Goal: Information Seeking & Learning: Learn about a topic

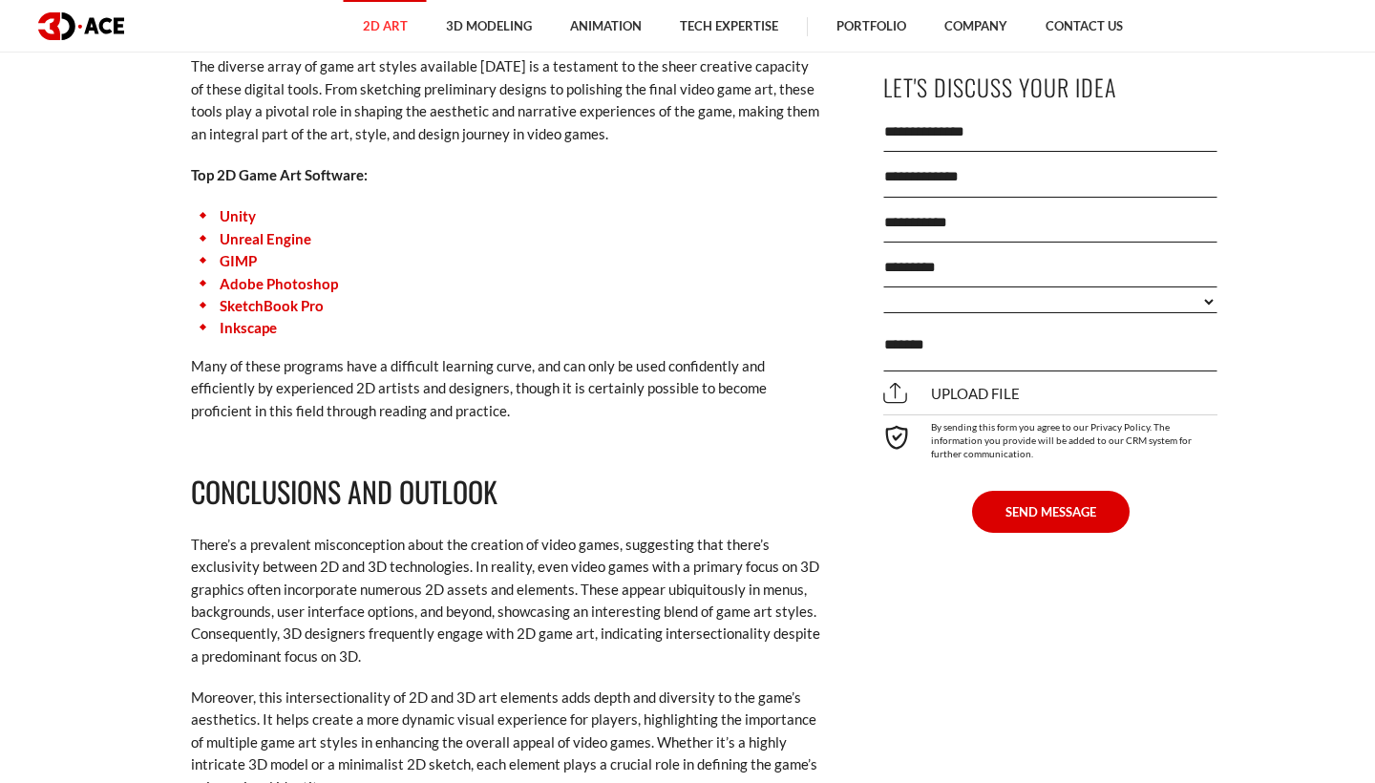
scroll to position [10891, 0]
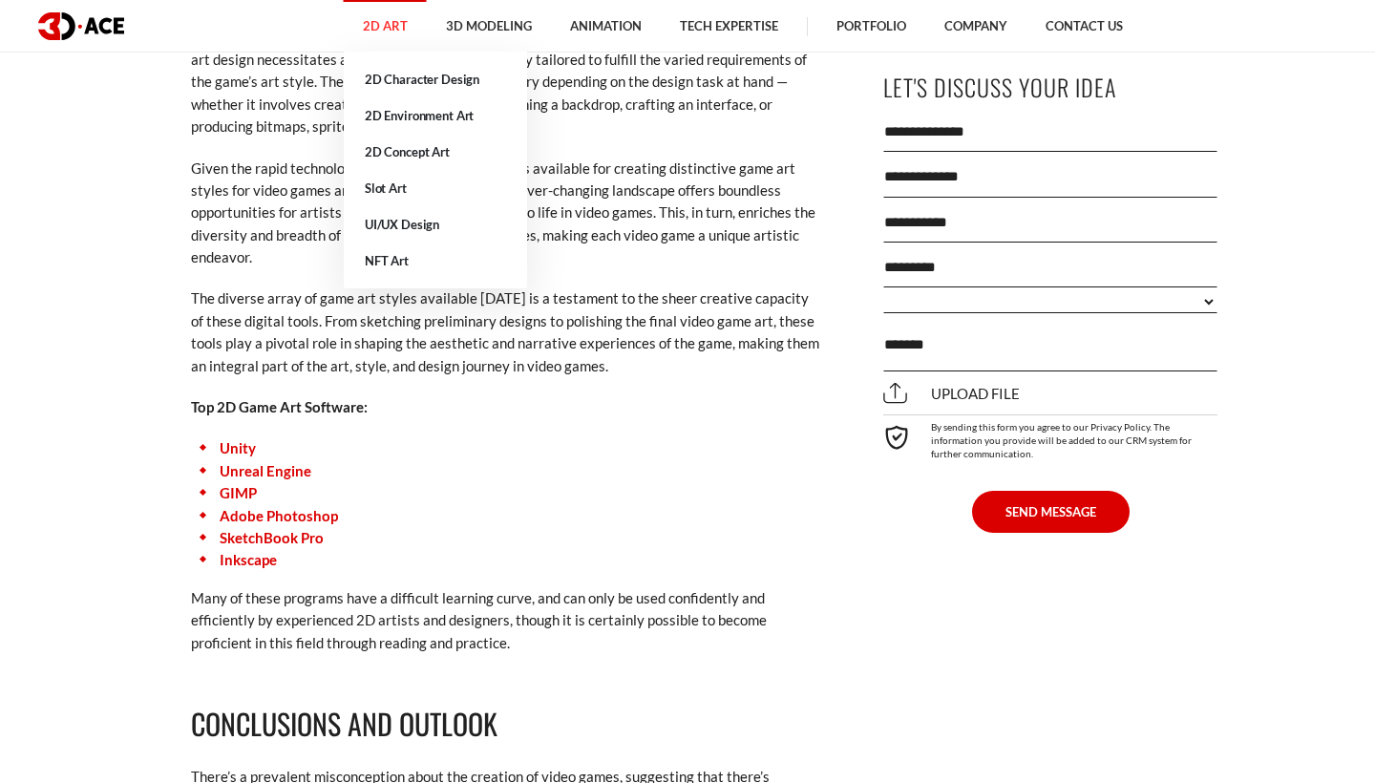
click at [393, 34] on link "2D Art" at bounding box center [385, 26] width 83 height 53
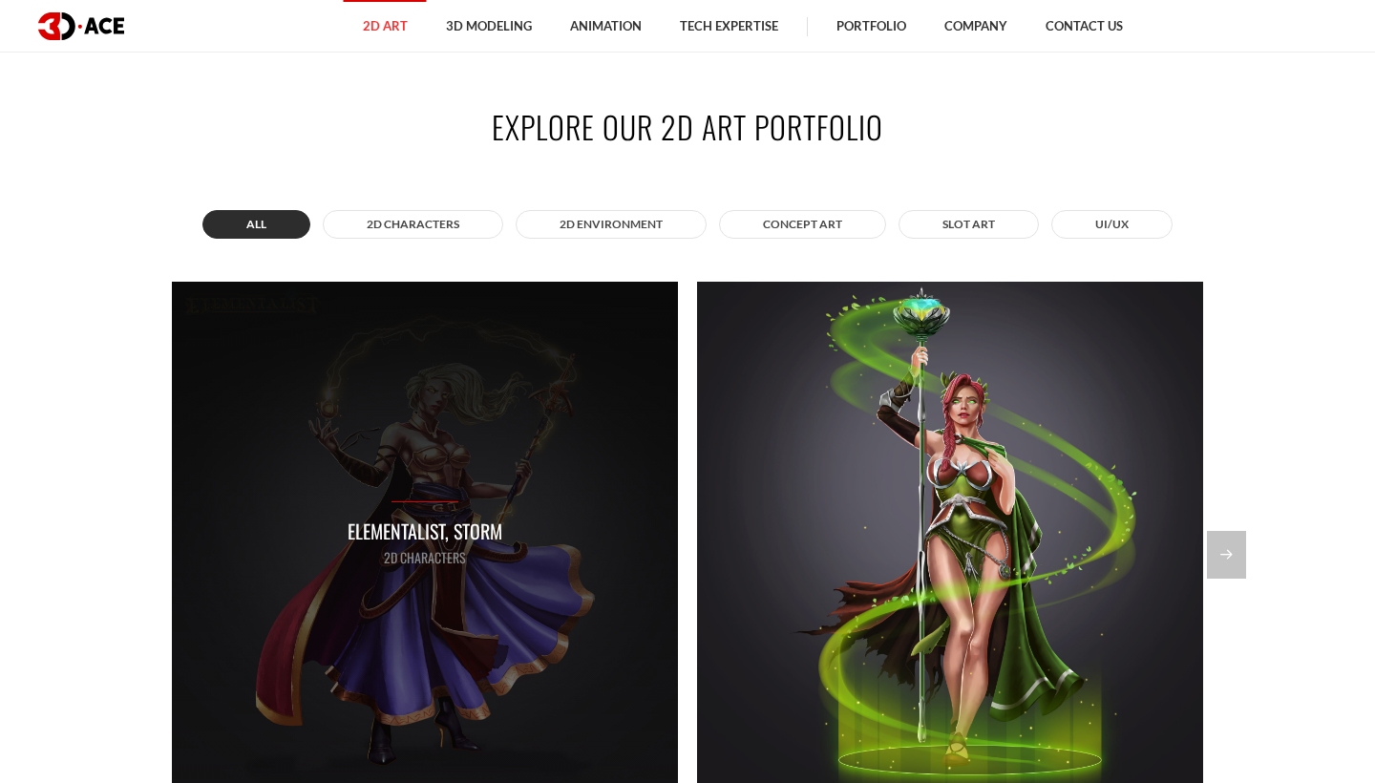
scroll to position [1332, 0]
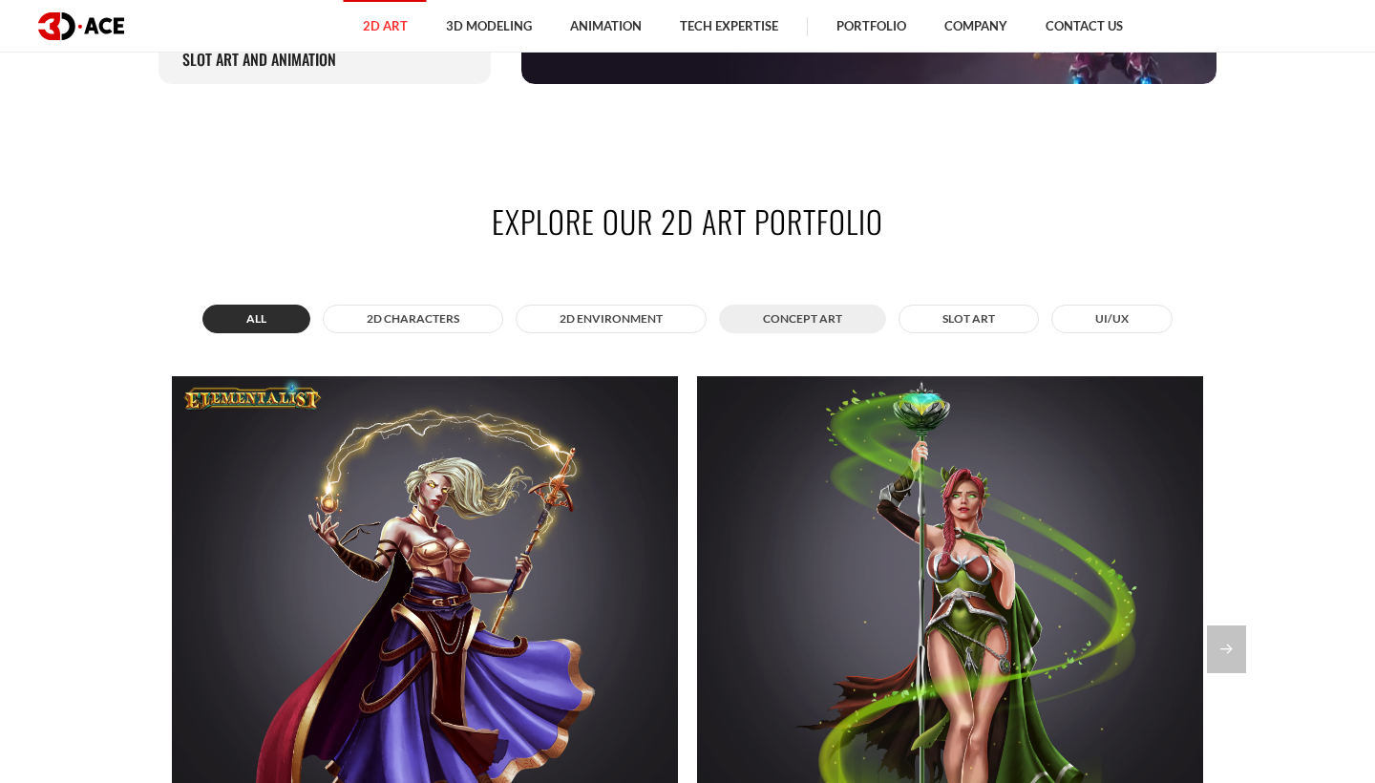
click at [806, 318] on button "Concept Art" at bounding box center [802, 319] width 167 height 29
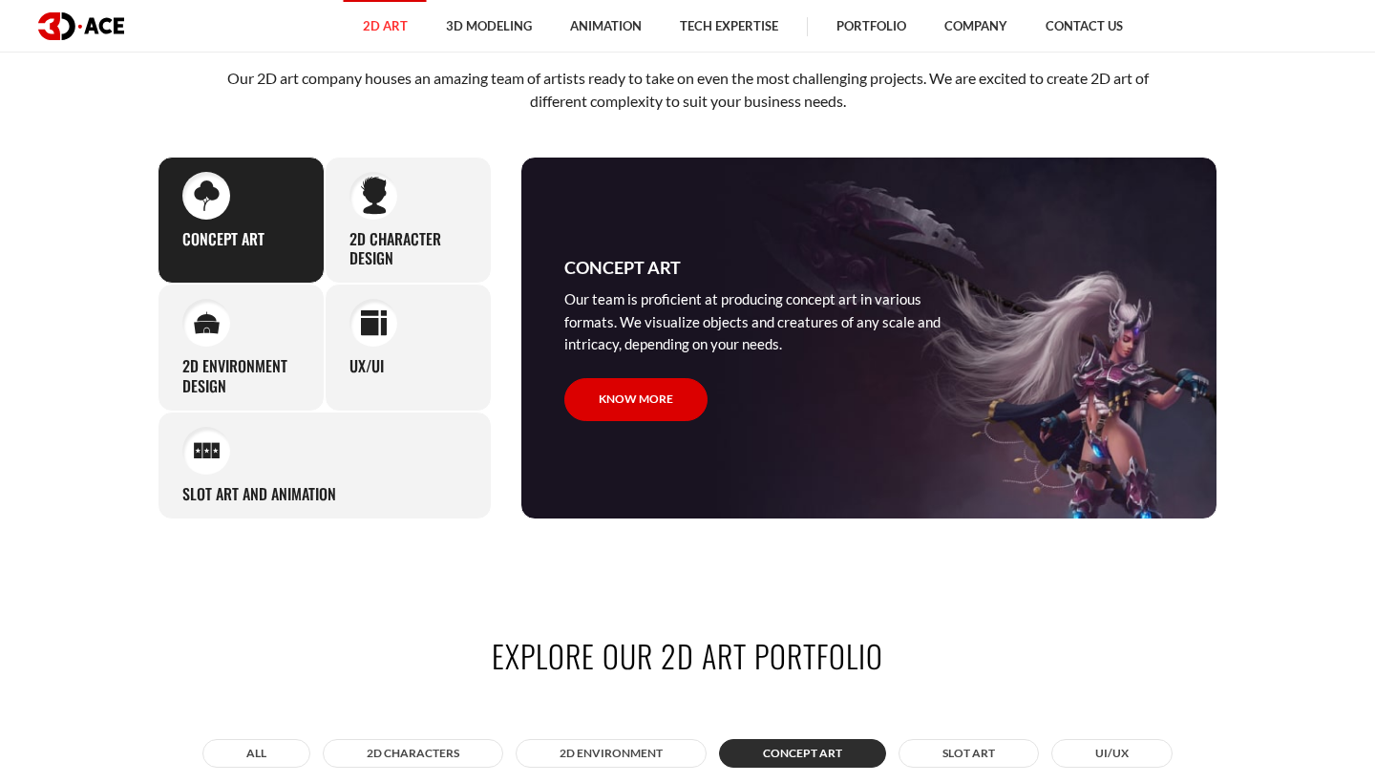
scroll to position [853, 0]
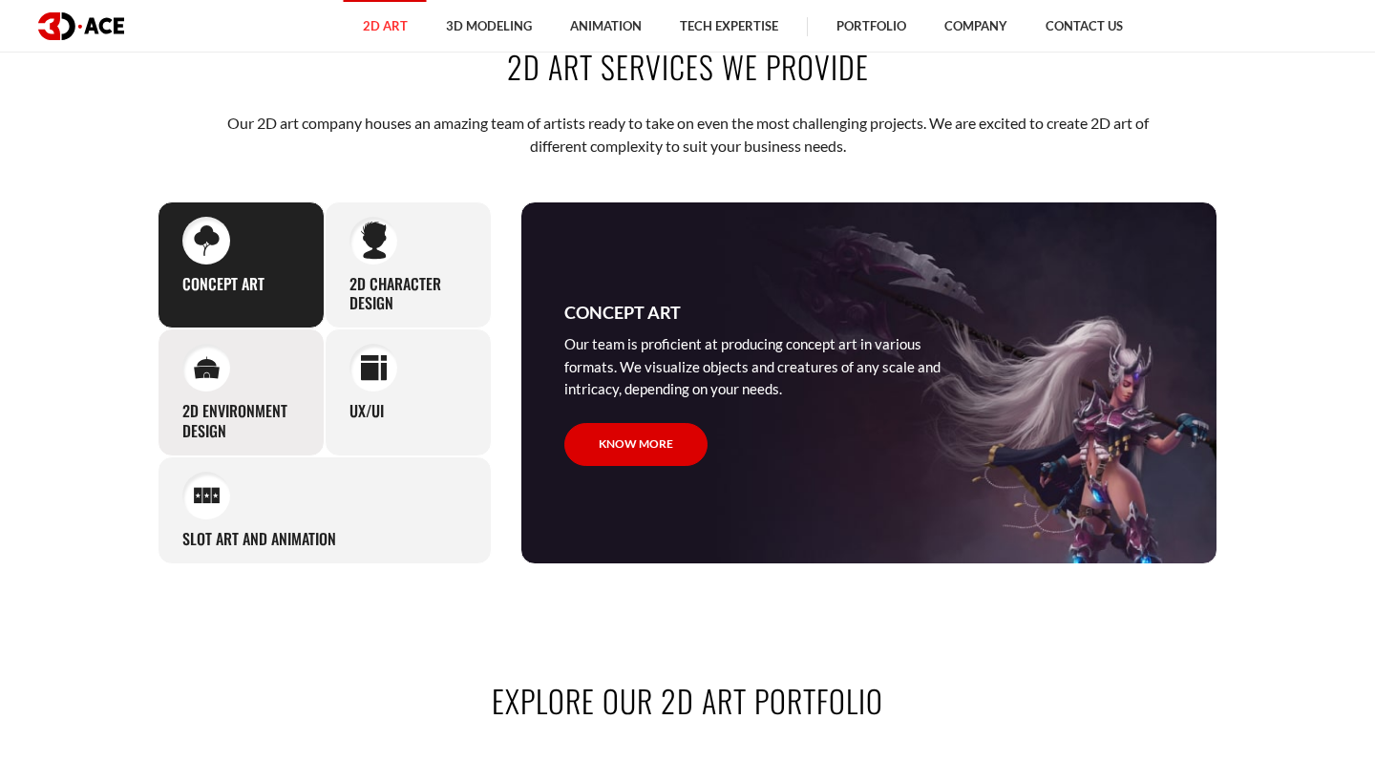
click at [246, 386] on div "2D Environment Design From urban landscapes to breathtaking natural scenery and…" at bounding box center [241, 393] width 167 height 128
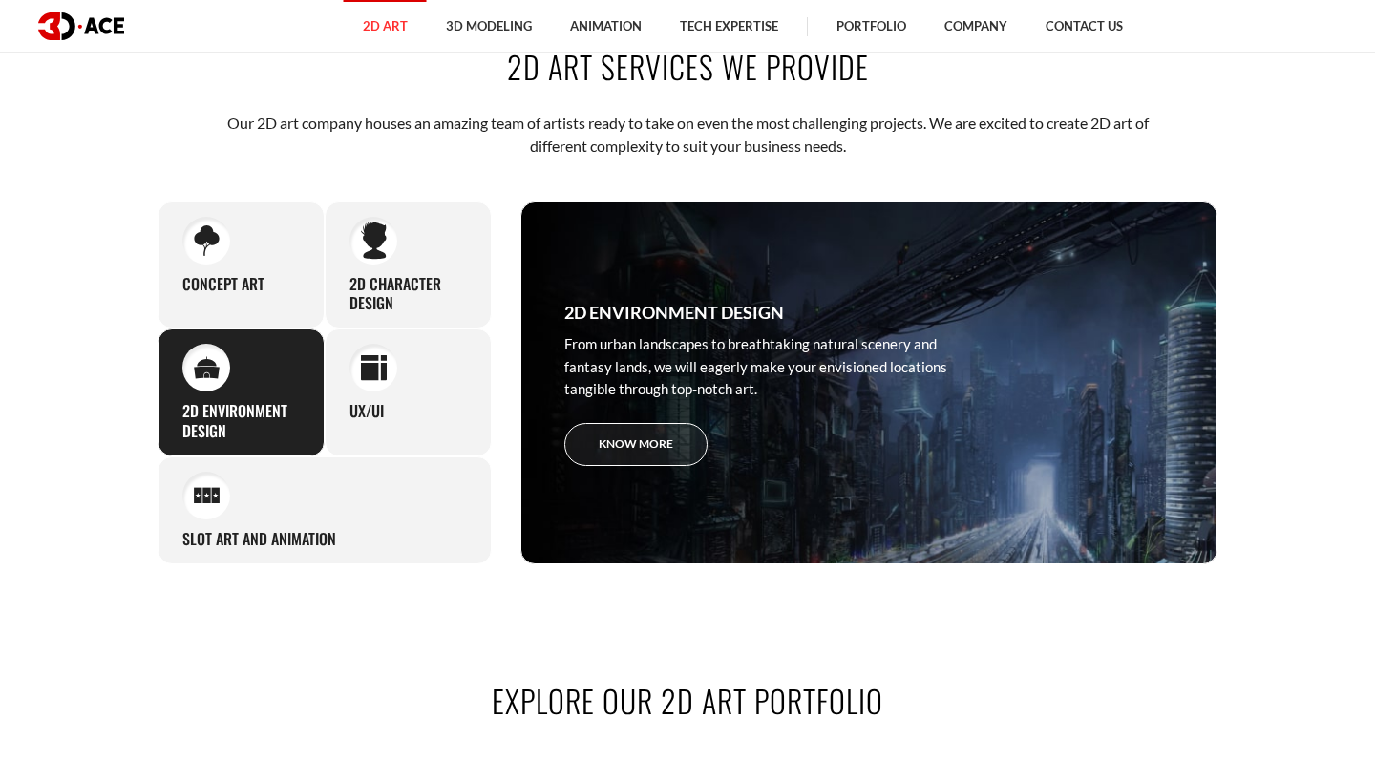
click at [664, 441] on link "Know more" at bounding box center [635, 444] width 143 height 43
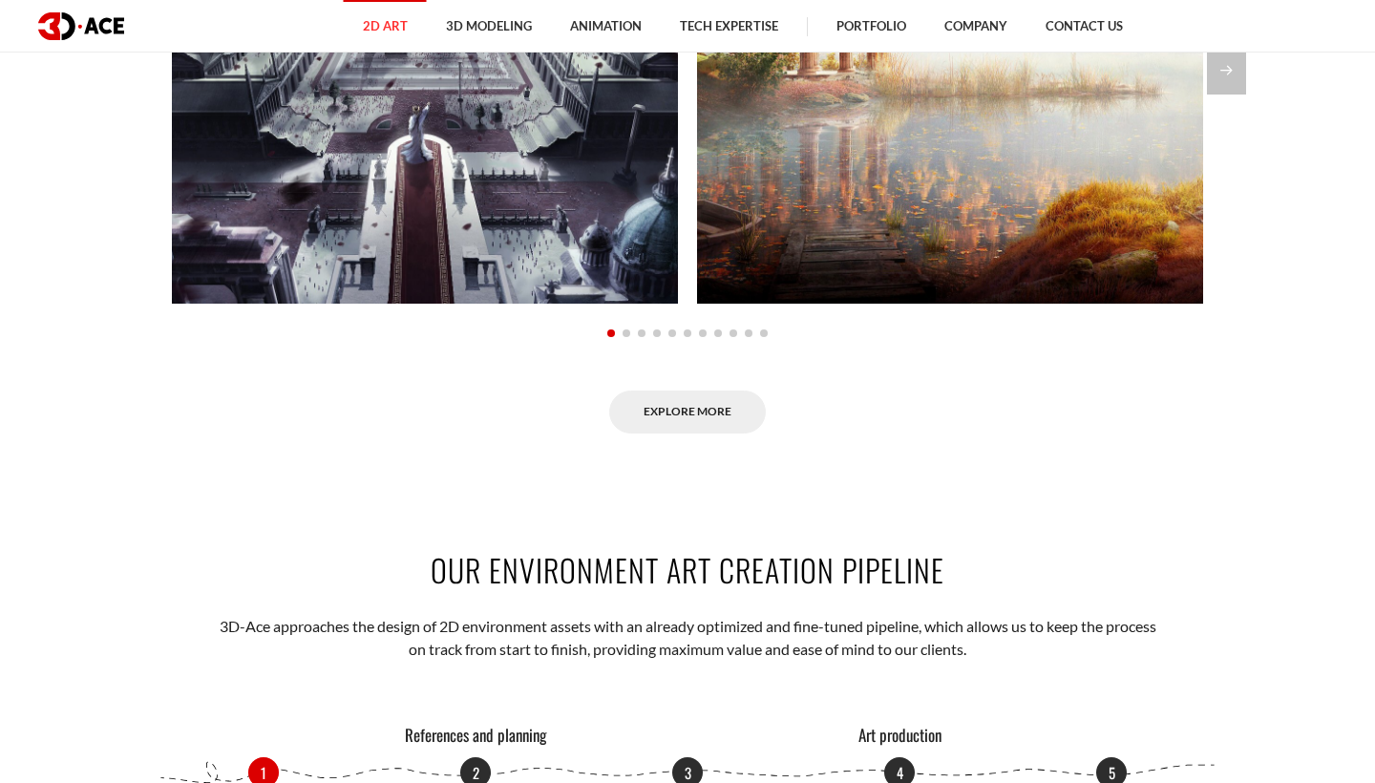
scroll to position [1690, 0]
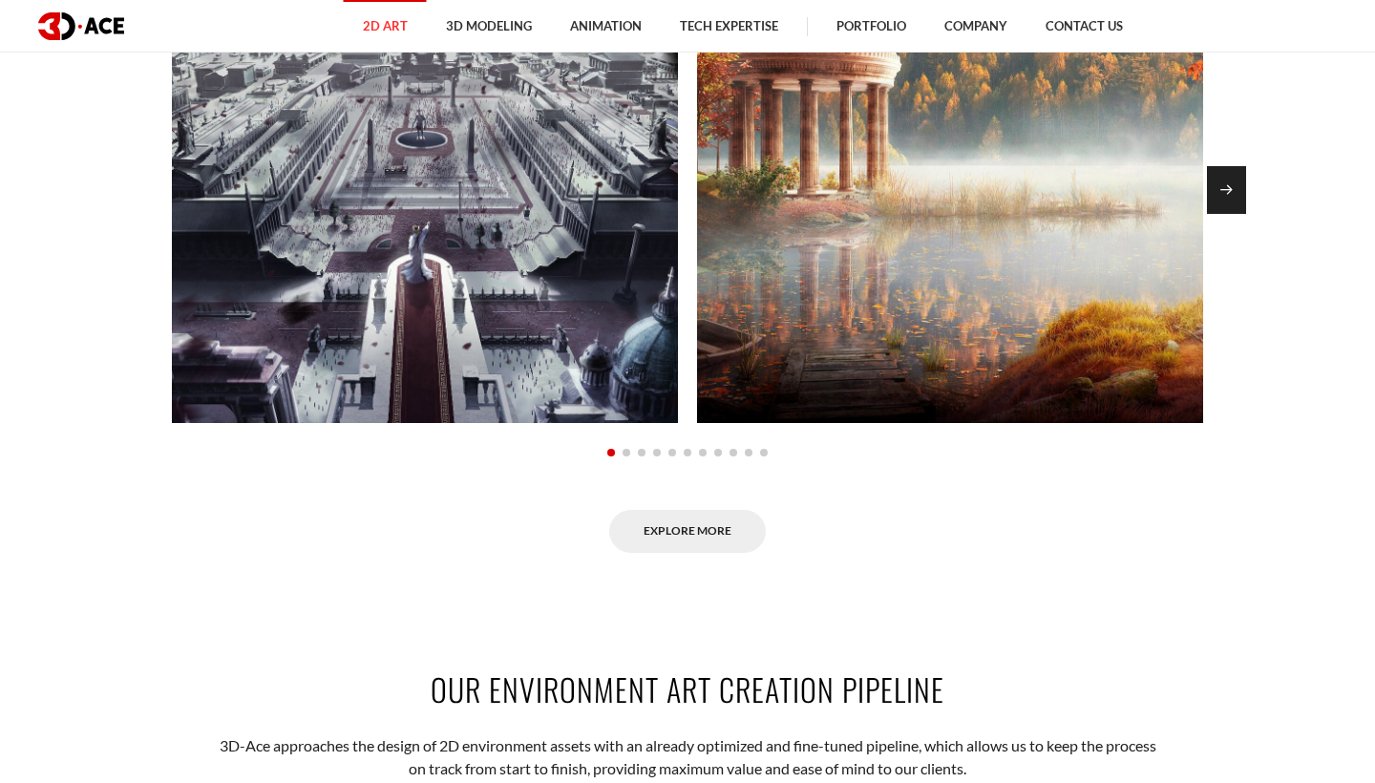
click at [1238, 176] on div "Next slide" at bounding box center [1226, 190] width 39 height 48
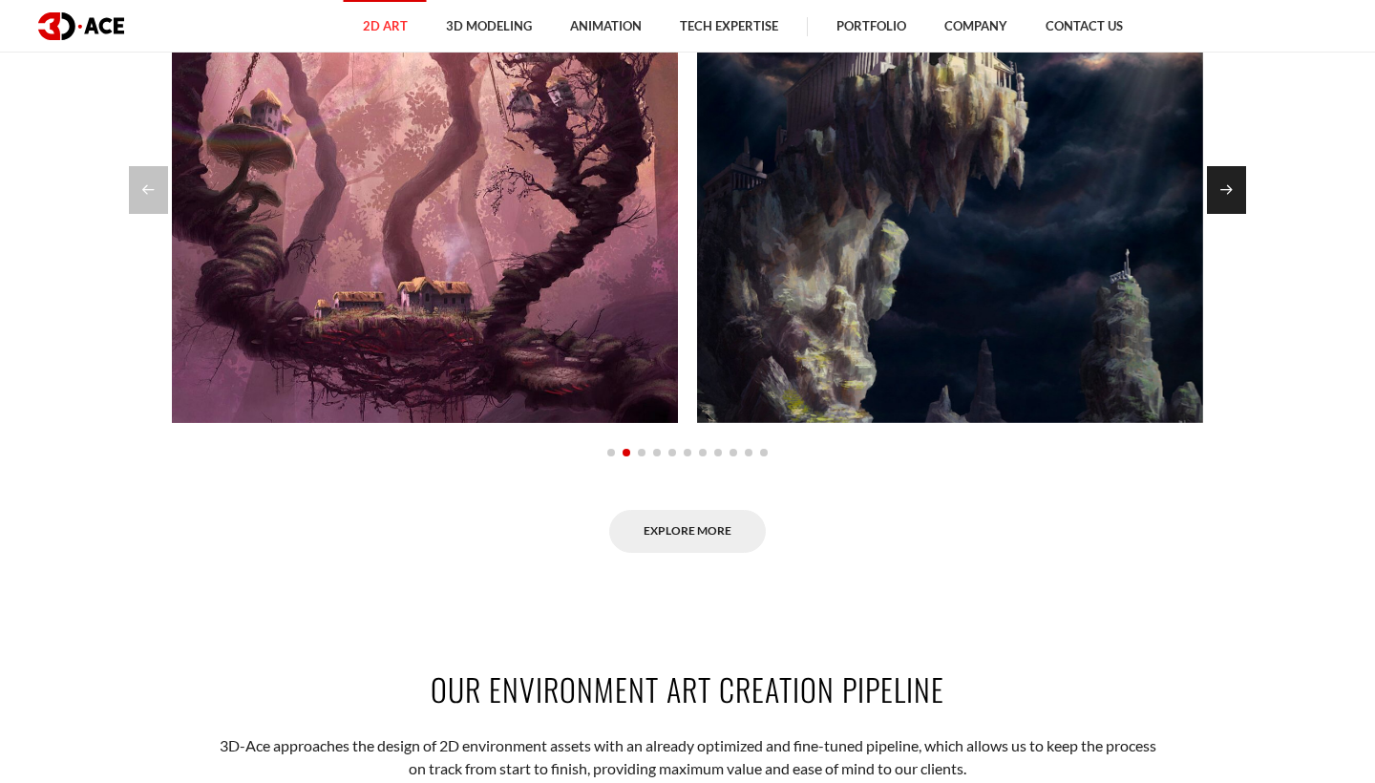
click at [1238, 176] on div "Next slide" at bounding box center [1226, 190] width 39 height 48
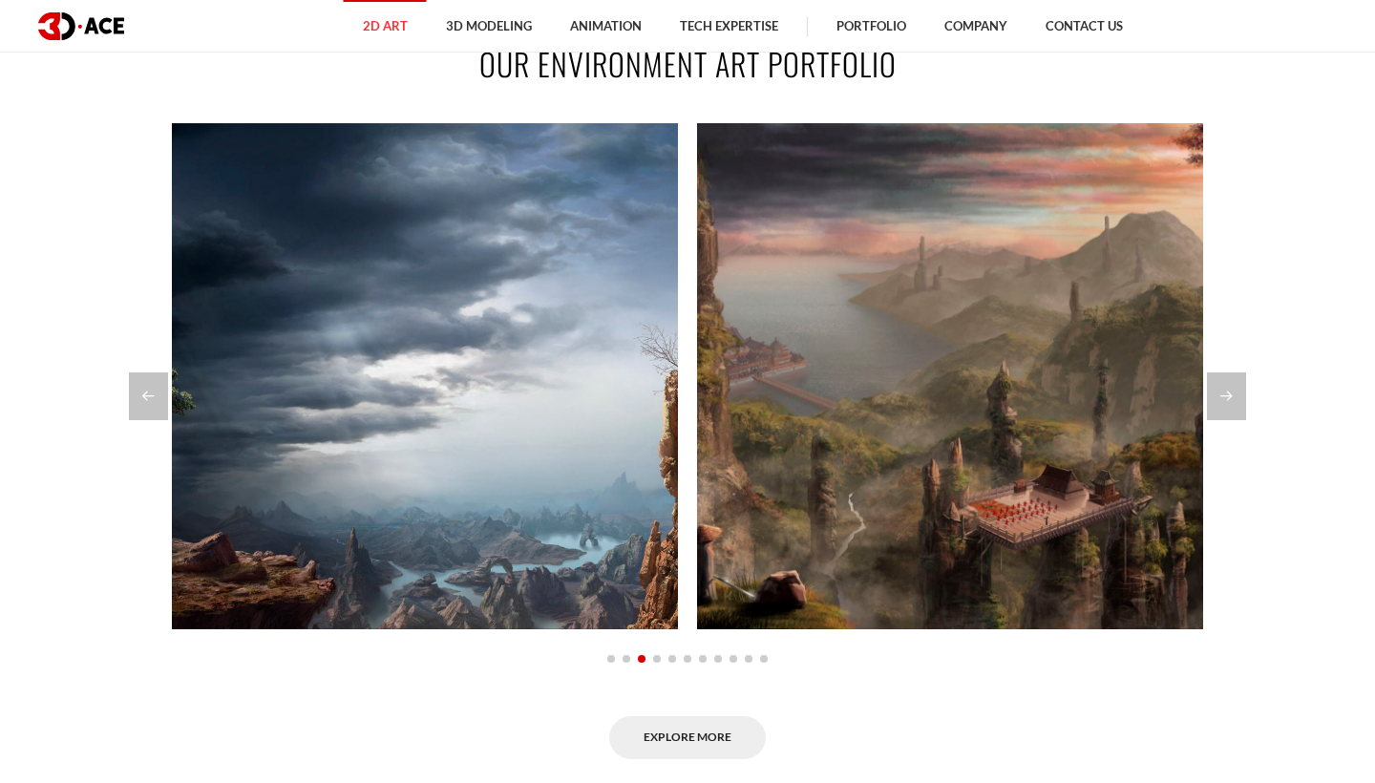
scroll to position [1508, 0]
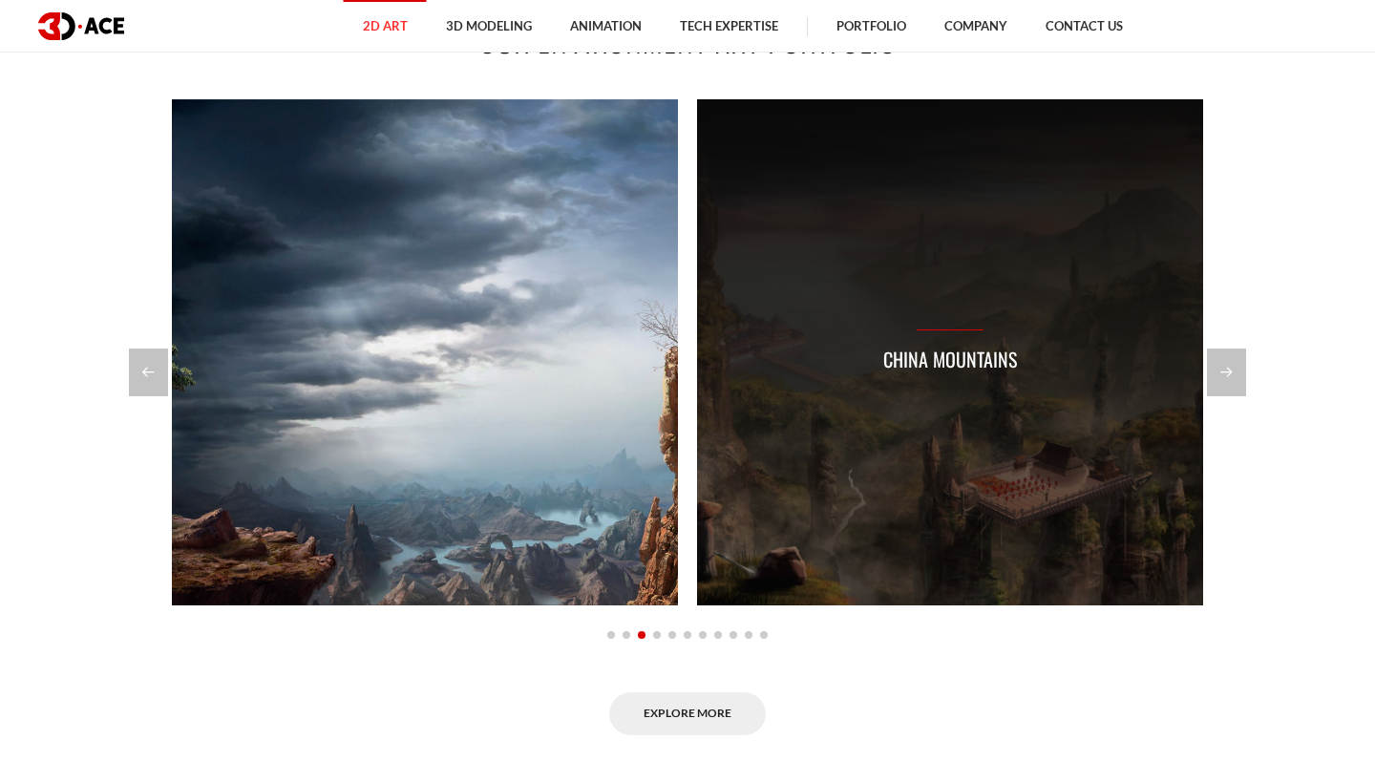
click at [907, 478] on div "China mountains" at bounding box center [950, 352] width 506 height 506
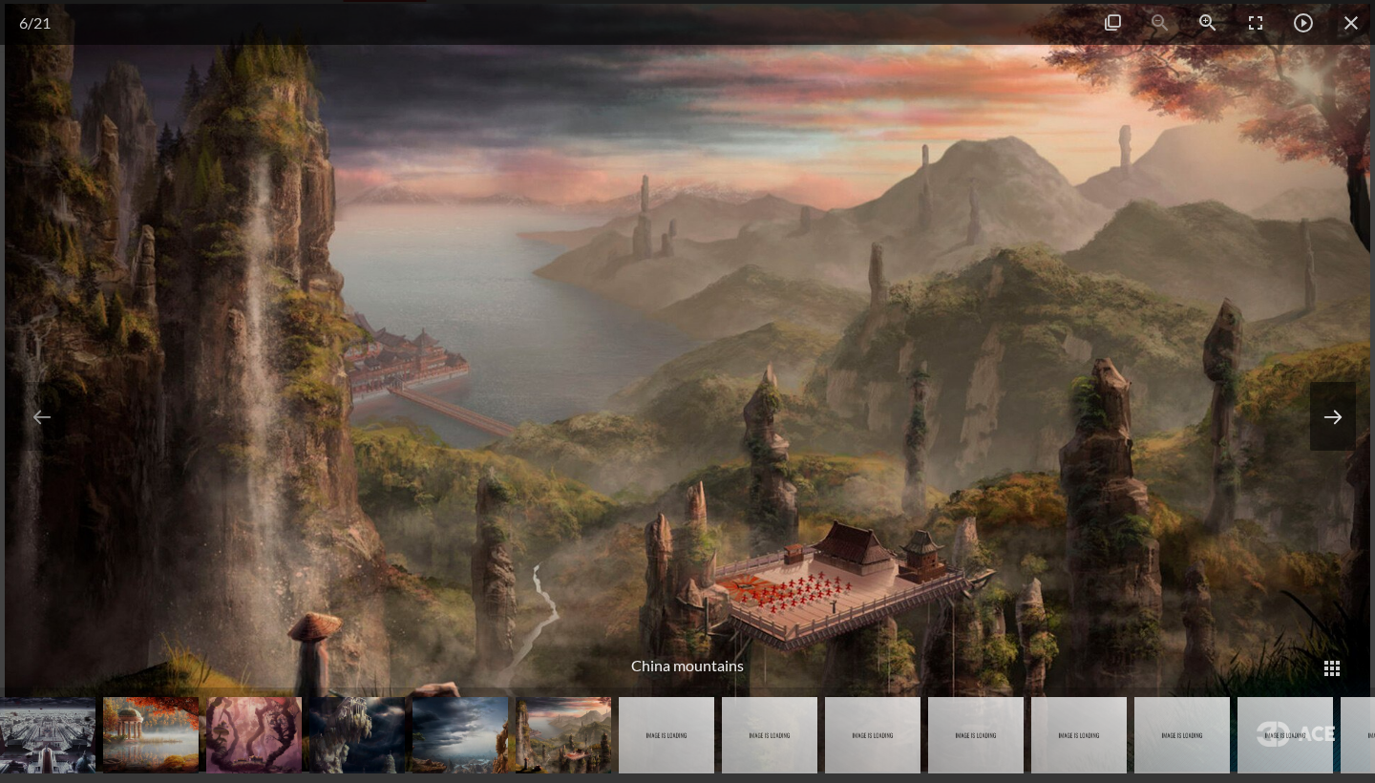
click at [1325, 420] on button at bounding box center [1333, 416] width 46 height 69
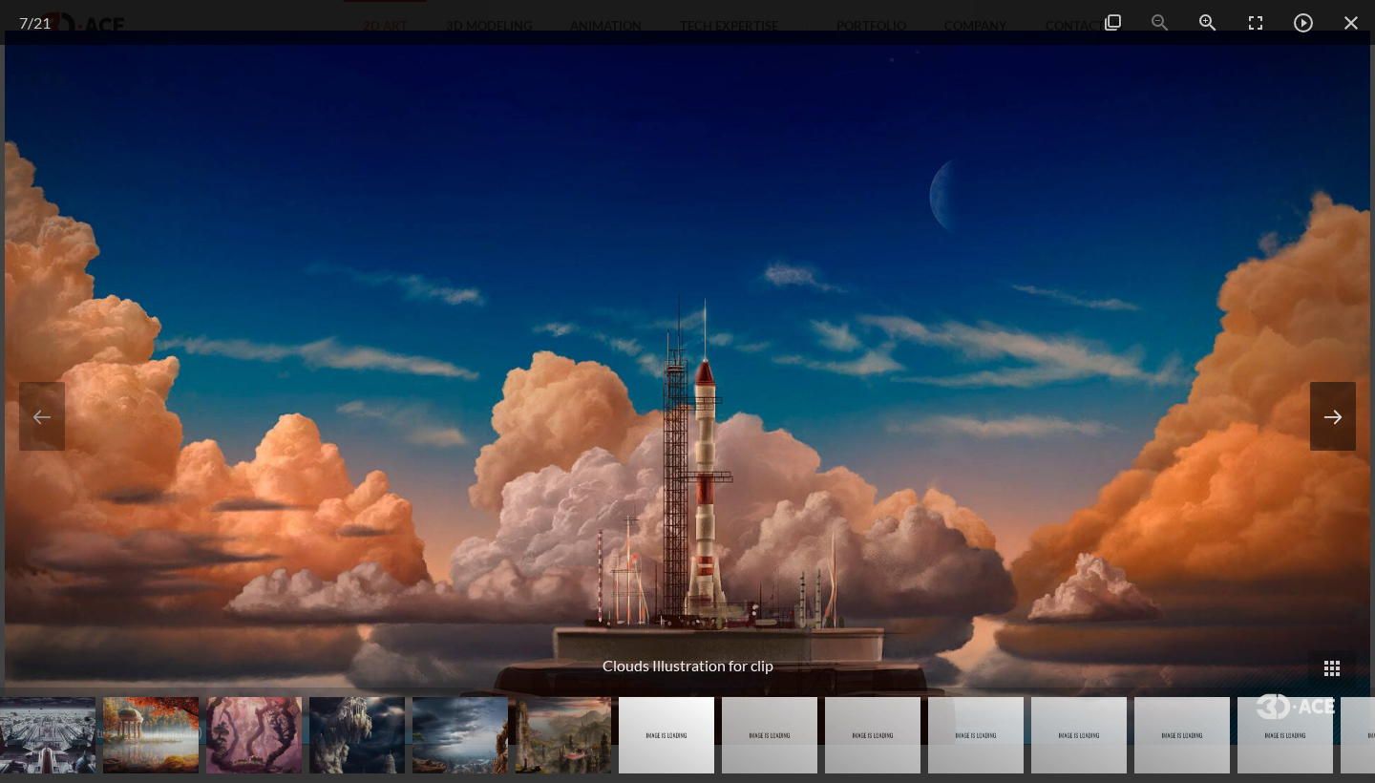
click at [1325, 420] on button at bounding box center [1333, 416] width 46 height 69
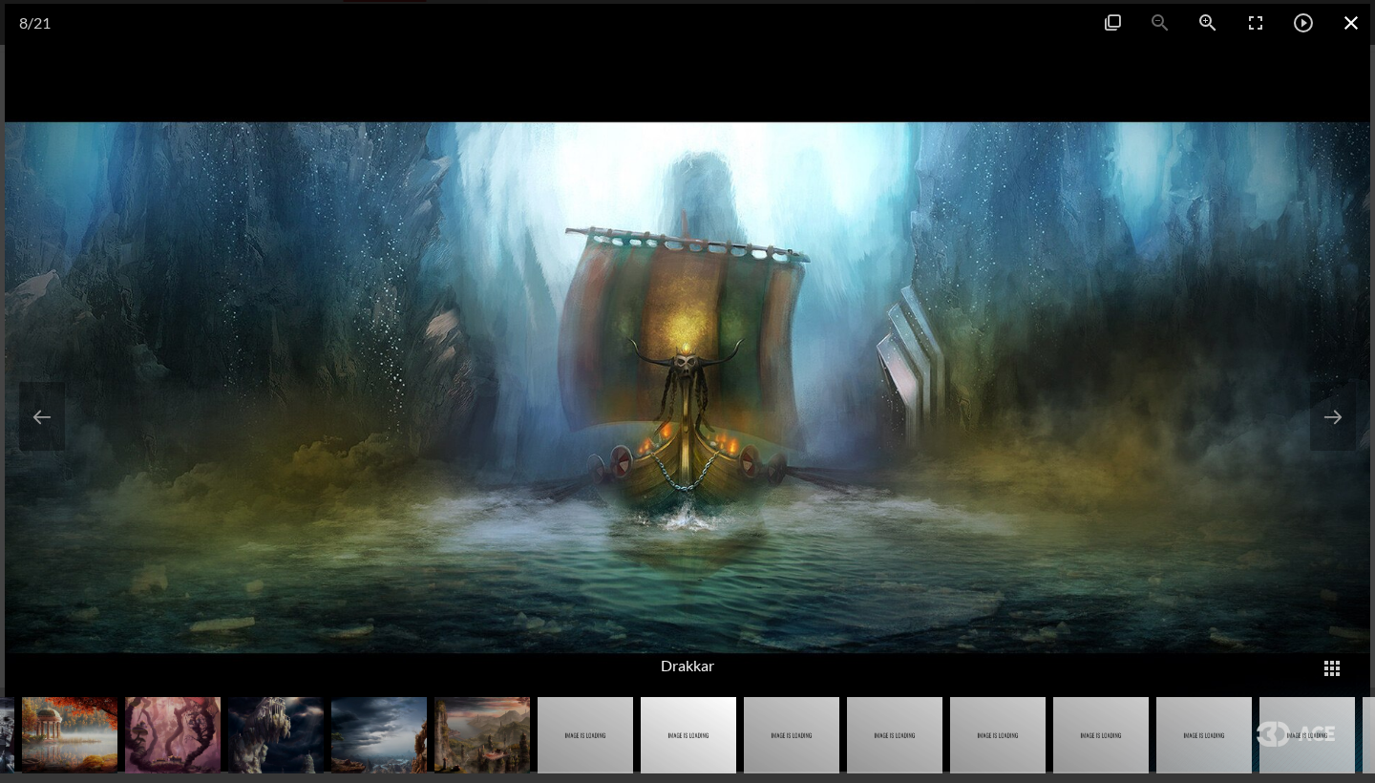
click at [1350, 18] on span at bounding box center [1351, 22] width 48 height 45
